Goal: Navigation & Orientation: Understand site structure

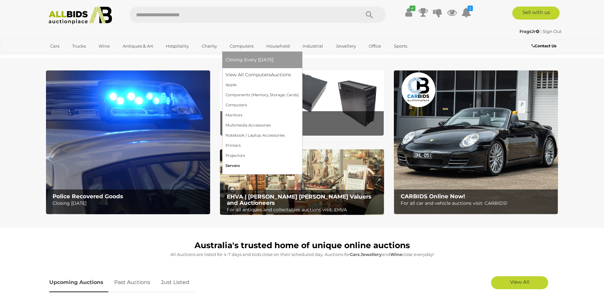
click at [235, 169] on link "Servers" at bounding box center [261, 166] width 73 height 10
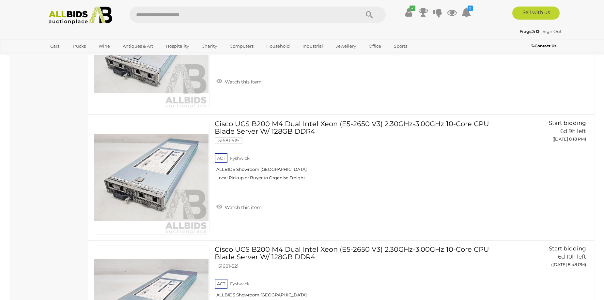
scroll to position [1272, 0]
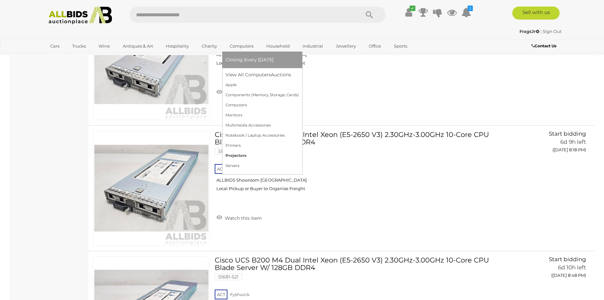
click at [243, 153] on link "Projectors" at bounding box center [261, 156] width 73 height 10
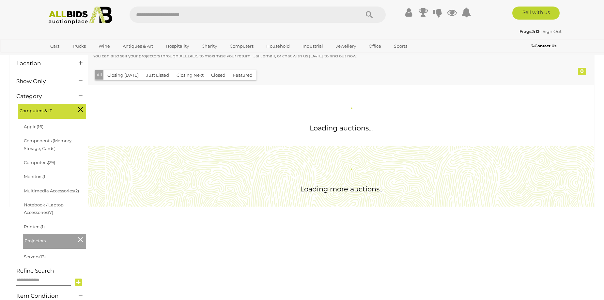
scroll to position [65, 0]
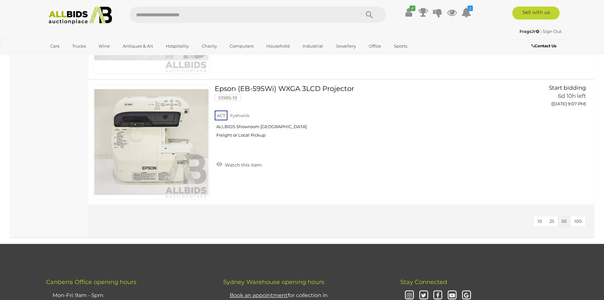
scroll to position [718, 0]
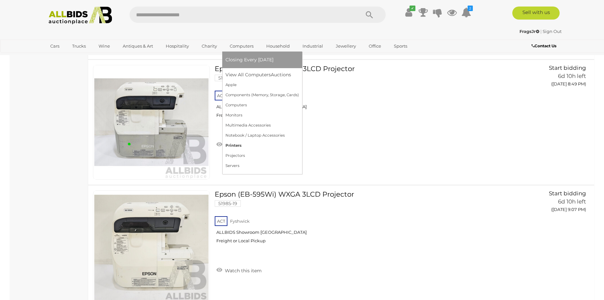
click at [246, 143] on link "Printers" at bounding box center [261, 146] width 73 height 10
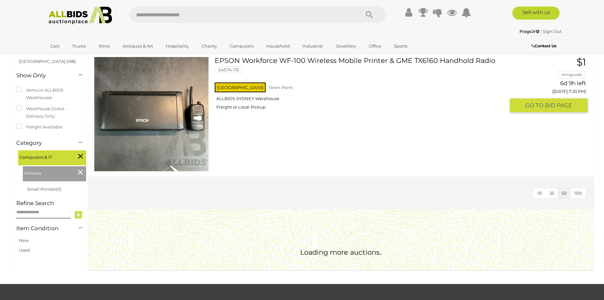
scroll to position [33, 0]
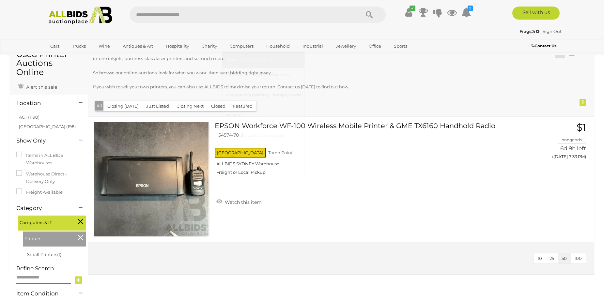
click at [248, 93] on link "Components (Memory, Storage, Cards)" at bounding box center [263, 95] width 76 height 10
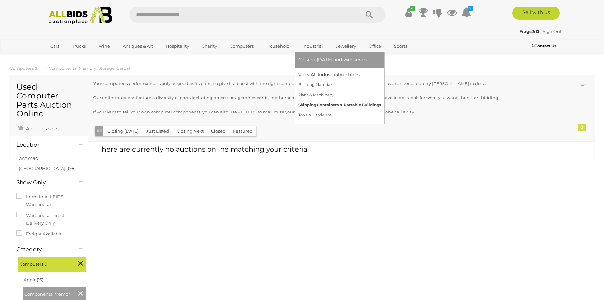
click at [313, 108] on link "Shipping Containers & Portable Buildings" at bounding box center [339, 105] width 83 height 10
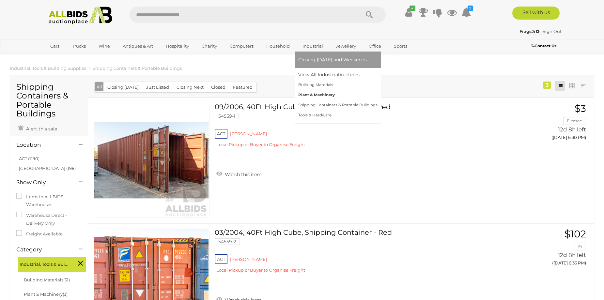
click at [324, 96] on link "Plant & Machinery" at bounding box center [337, 95] width 79 height 10
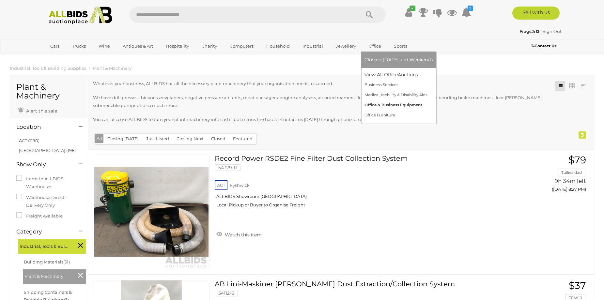
click at [375, 105] on link "Office & Business Equipment" at bounding box center [398, 105] width 68 height 10
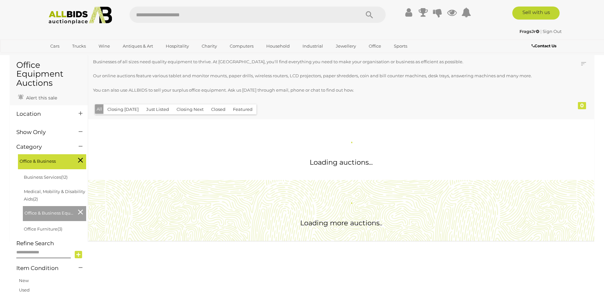
scroll to position [33, 0]
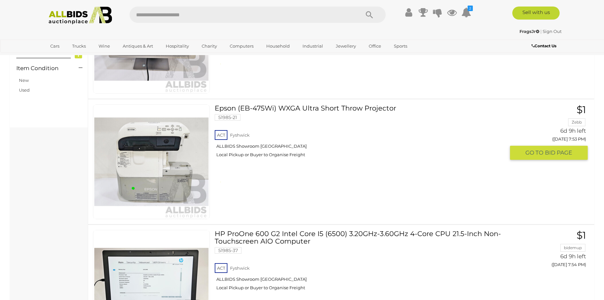
scroll to position [294, 0]
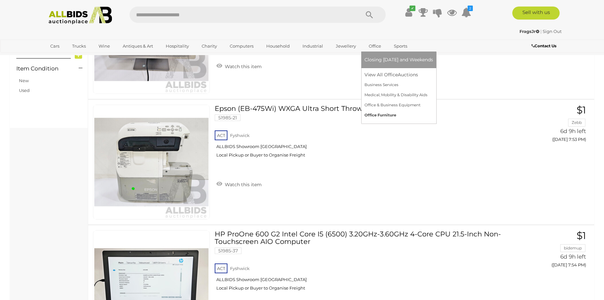
click at [379, 117] on link "Office Furniture" at bounding box center [398, 115] width 68 height 10
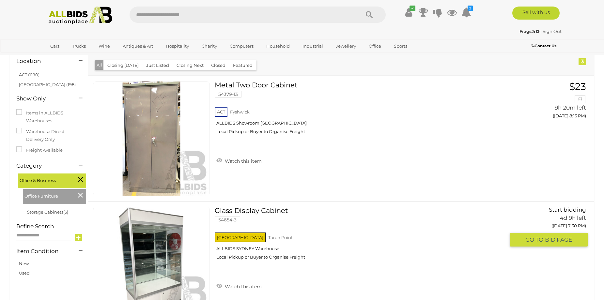
scroll to position [65, 0]
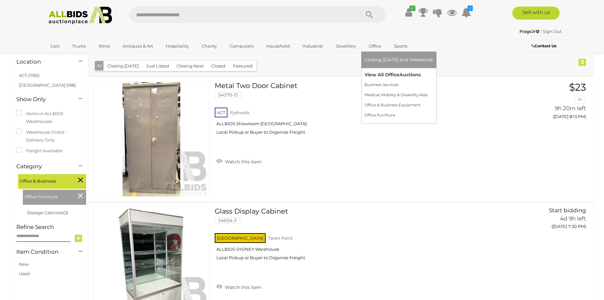
click at [379, 73] on link "View All Office Auctions" at bounding box center [398, 75] width 68 height 10
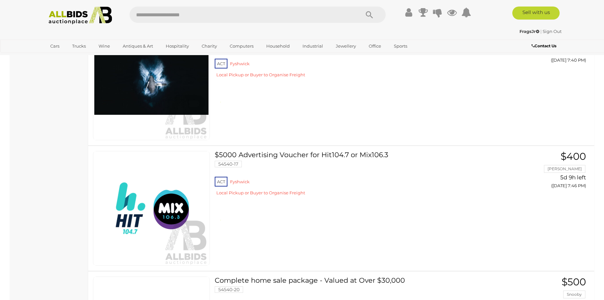
scroll to position [750, 0]
